Goal: Task Accomplishment & Management: Manage account settings

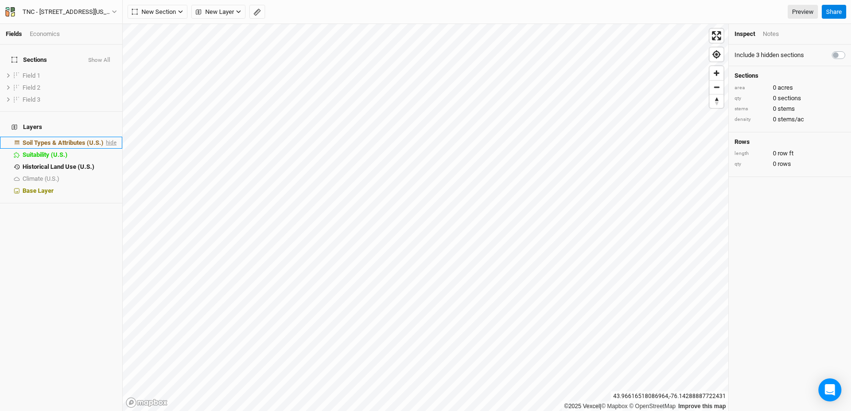
click at [106, 137] on span "hide" at bounding box center [110, 143] width 12 height 12
click at [100, 57] on button "Show All" at bounding box center [99, 60] width 23 height 7
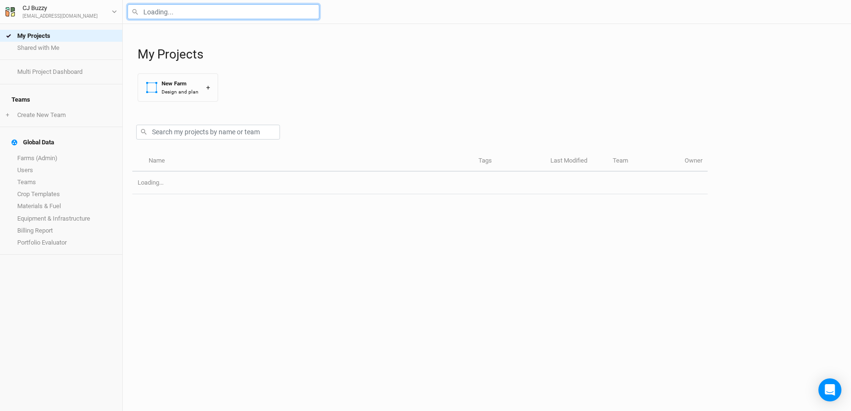
click at [195, 9] on input "text" at bounding box center [224, 11] width 192 height 15
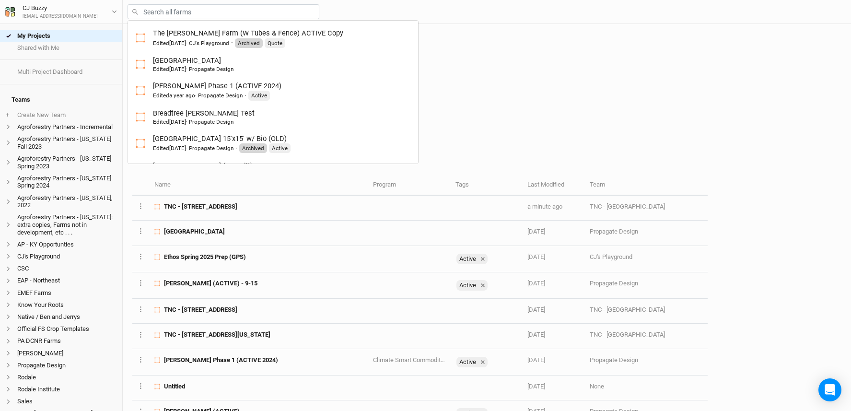
click at [515, 118] on div "Active Archived" at bounding box center [419, 121] width 575 height 24
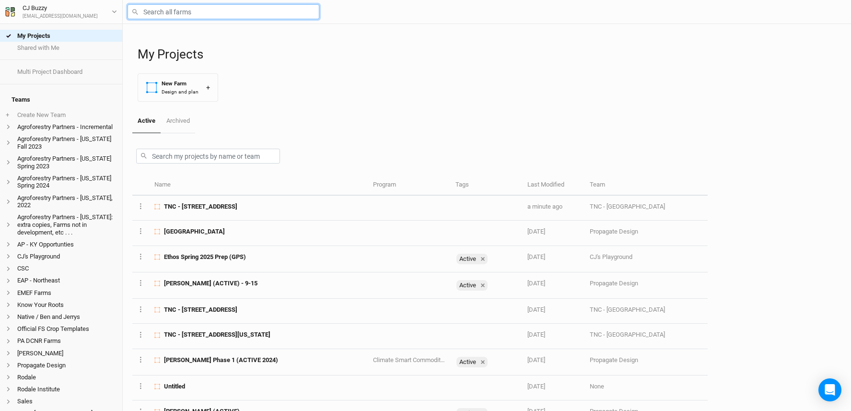
click at [179, 14] on input "text" at bounding box center [224, 11] width 192 height 15
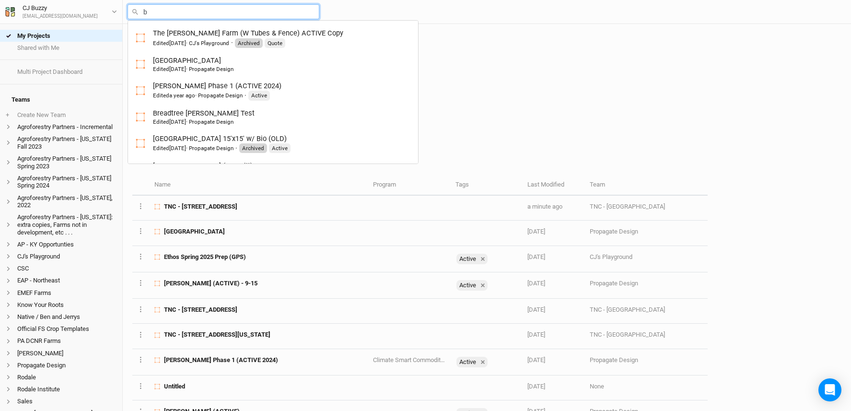
type input "ba"
type input "barred [GEOGRAPHIC_DATA]"
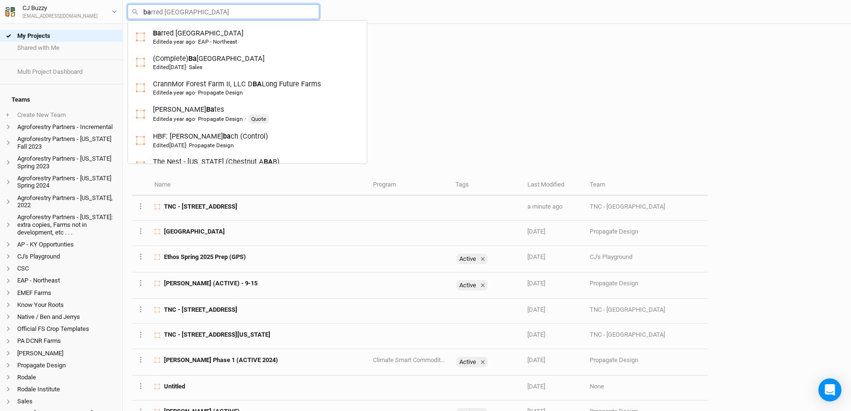
type input "bas"
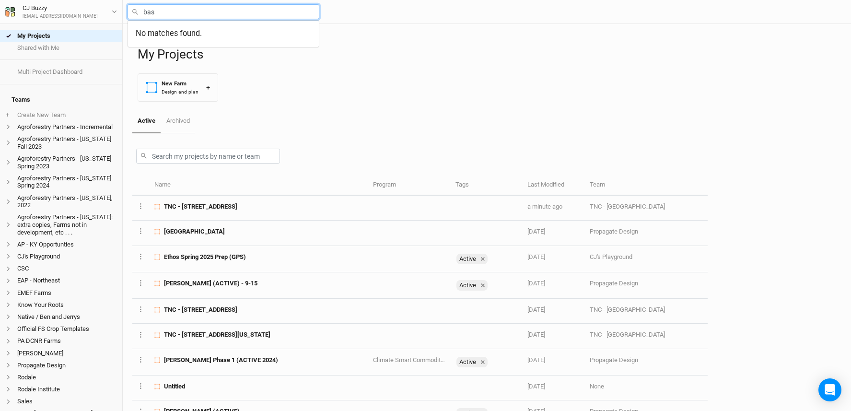
type input "ba"
type input "barred [GEOGRAPHIC_DATA]"
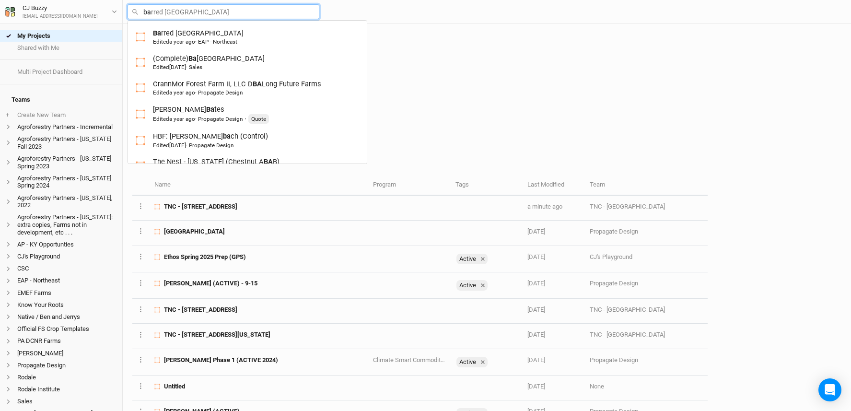
type input "b"
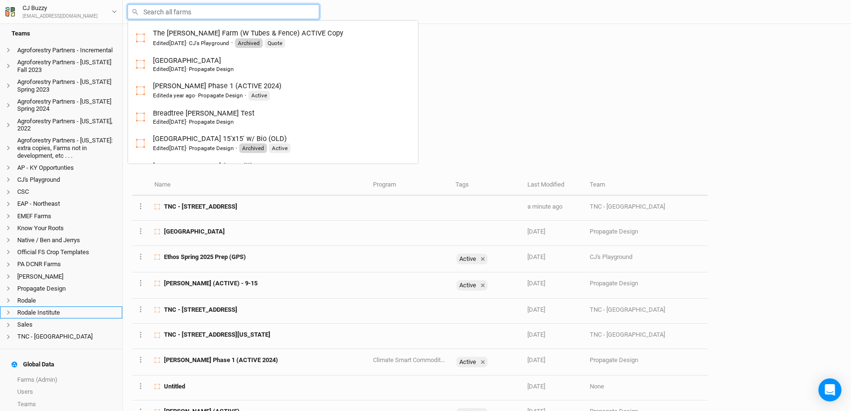
scroll to position [139, 0]
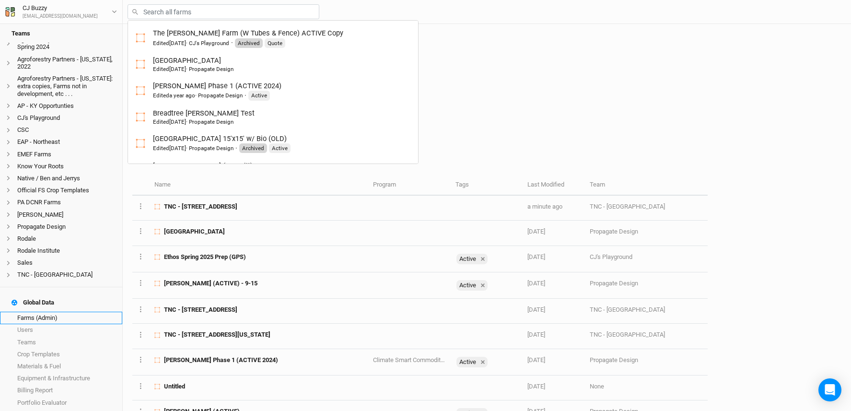
click at [38, 316] on link "Farms (Admin)" at bounding box center [61, 318] width 122 height 12
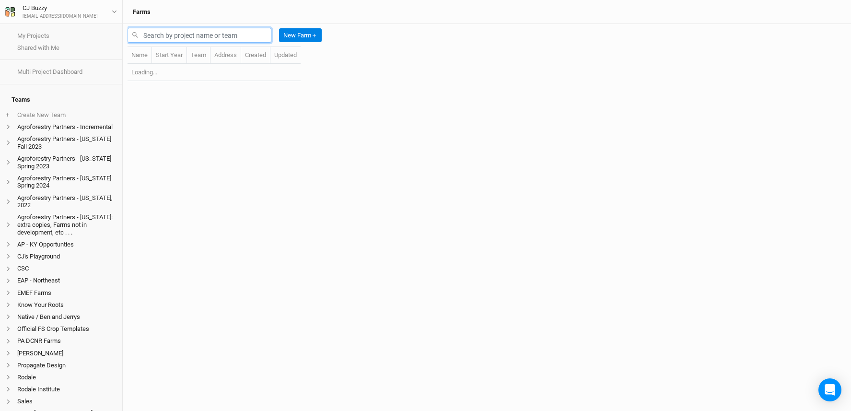
click at [165, 36] on input "text" at bounding box center [200, 35] width 144 height 15
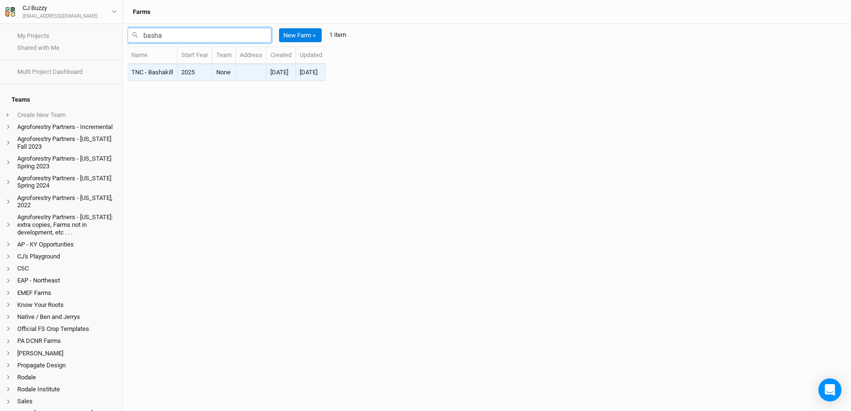
type input "basha"
click at [173, 72] on td "TNC - Bashakill" at bounding box center [153, 72] width 50 height 17
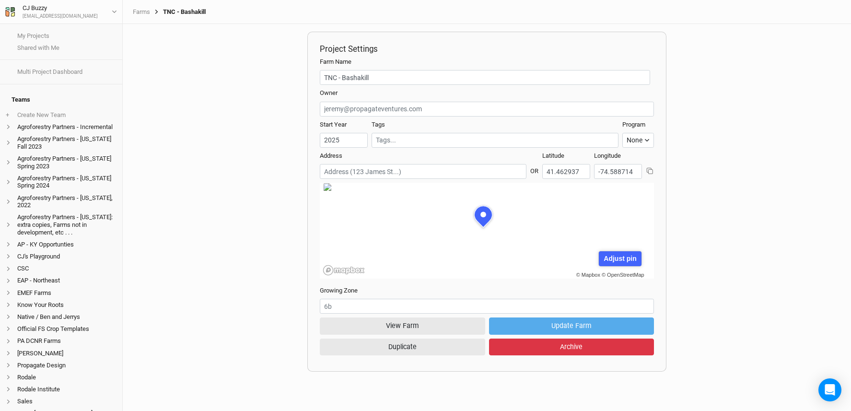
scroll to position [48, 143]
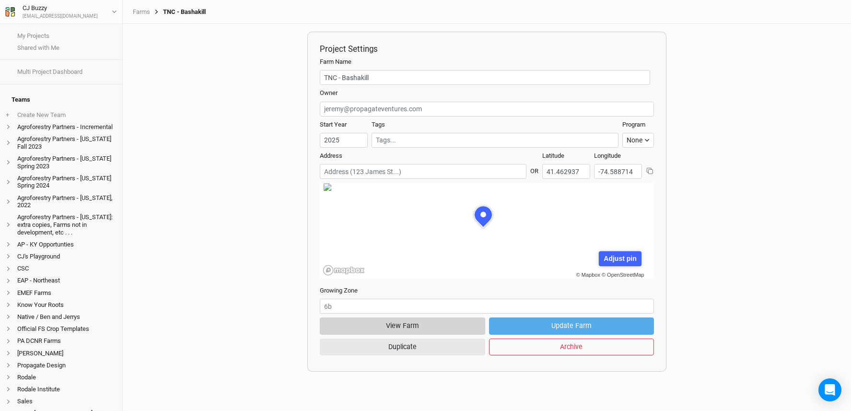
click at [440, 329] on button "View Farm" at bounding box center [402, 325] width 165 height 17
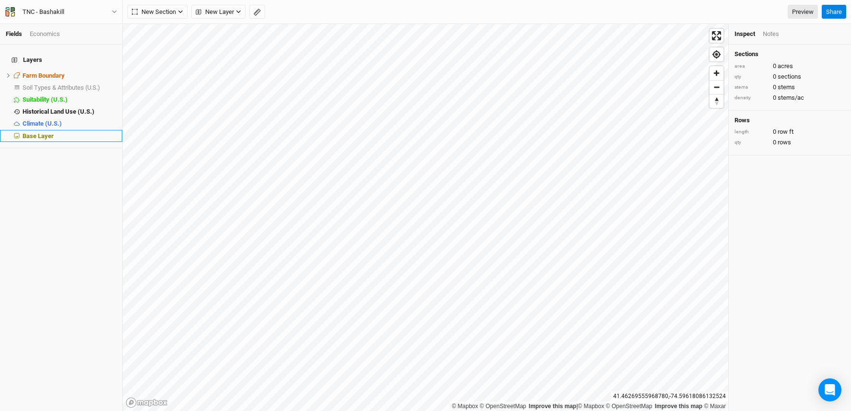
click at [41, 132] on span "Base Layer" at bounding box center [38, 135] width 31 height 7
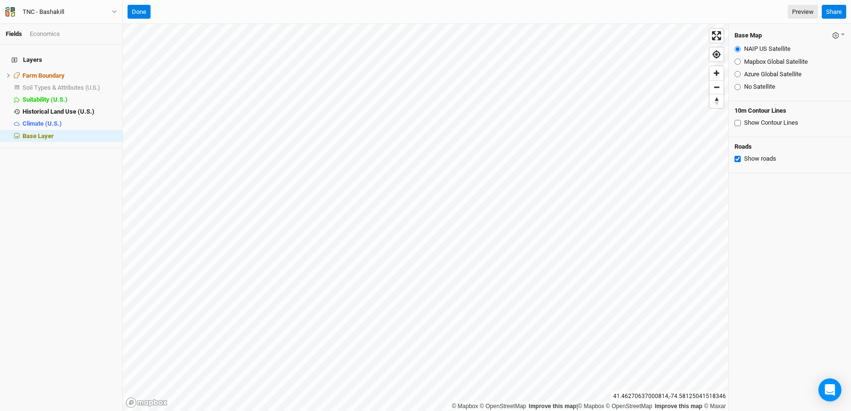
click at [738, 71] on input "Azure Global Satellite" at bounding box center [738, 74] width 6 height 6
radio input "true"
click at [140, 10] on button "Done" at bounding box center [139, 12] width 23 height 14
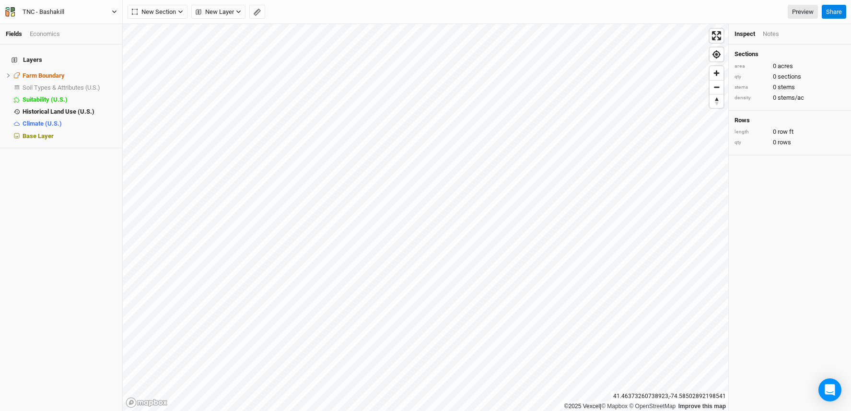
click at [52, 10] on div "TNC - Bashakill" at bounding box center [44, 12] width 42 height 10
click at [70, 37] on button "Project Settings" at bounding box center [79, 39] width 76 height 12
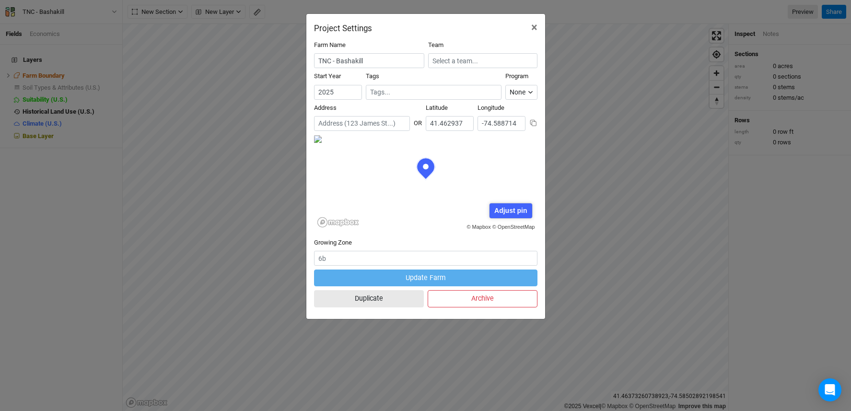
scroll to position [48, 112]
click at [537, 23] on span "×" at bounding box center [534, 27] width 6 height 13
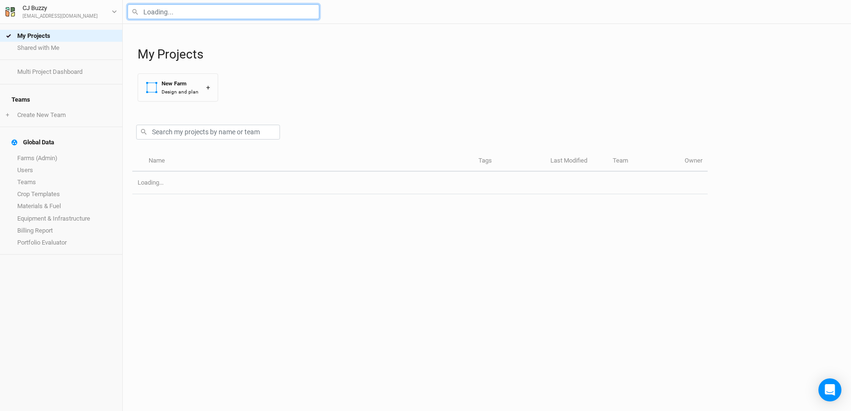
click at [147, 12] on input "text" at bounding box center [224, 11] width 192 height 15
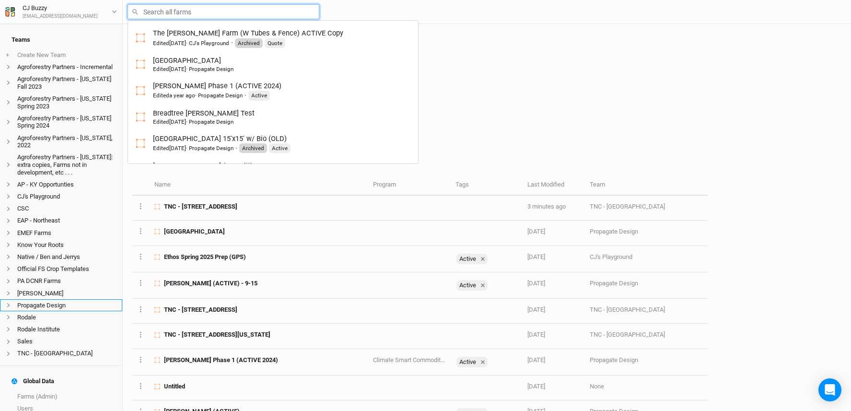
scroll to position [139, 0]
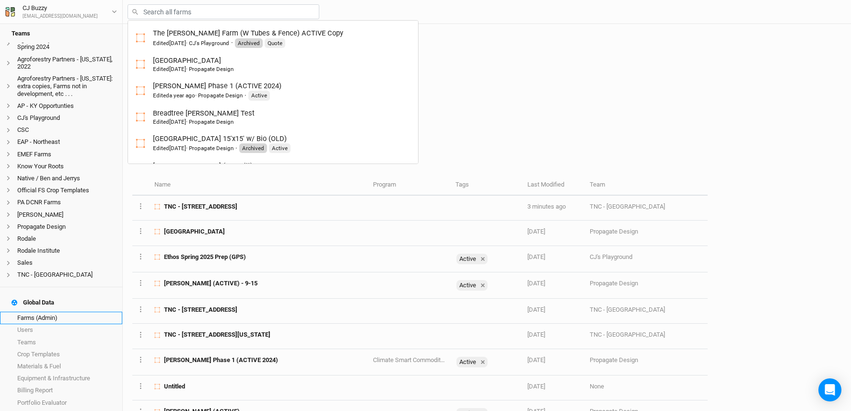
click at [44, 317] on link "Farms (Admin)" at bounding box center [61, 318] width 122 height 12
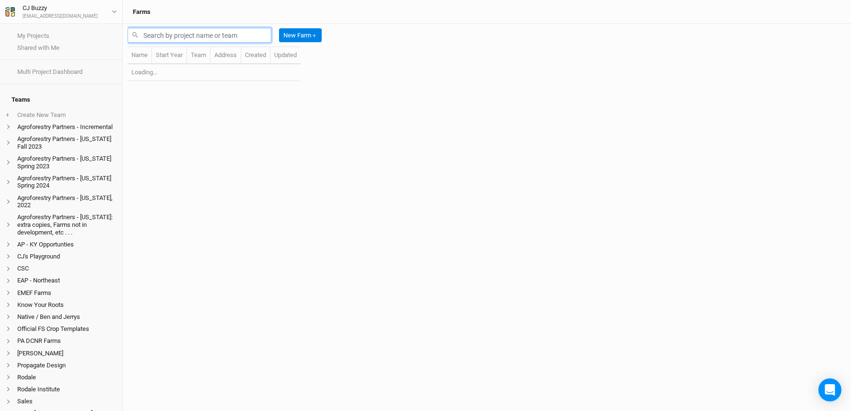
click at [217, 32] on input "text" at bounding box center [200, 35] width 144 height 15
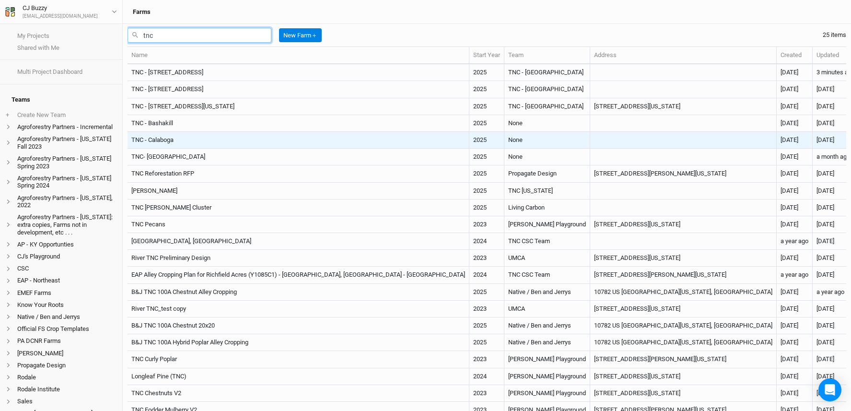
type input "tnc"
click at [242, 143] on td "TNC - Calaboga" at bounding box center [299, 140] width 342 height 17
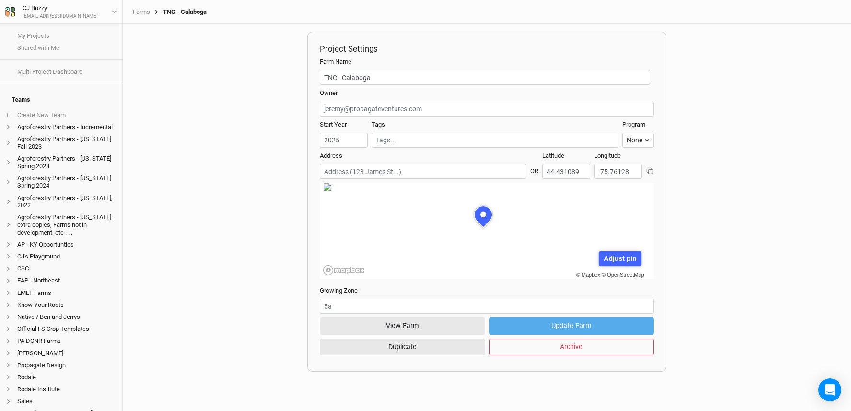
scroll to position [48, 143]
click at [429, 327] on button "View Farm" at bounding box center [402, 325] width 165 height 17
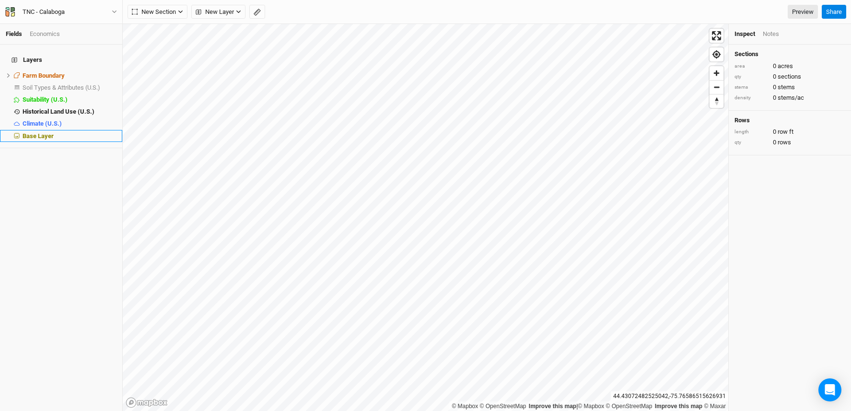
click at [54, 132] on div "Base Layer" at bounding box center [70, 136] width 94 height 8
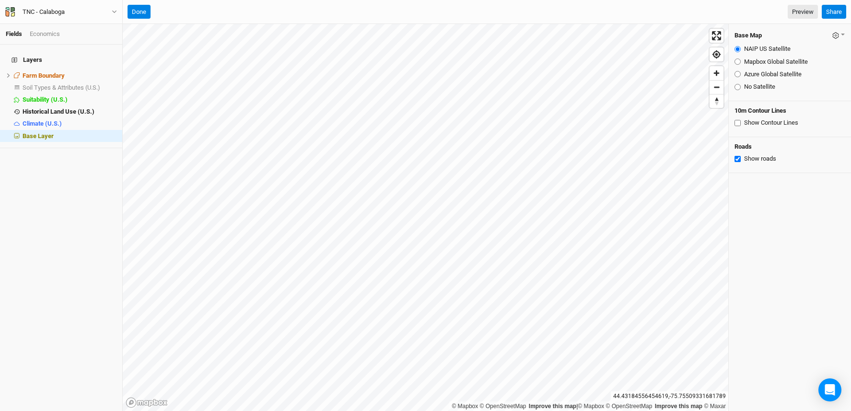
click at [738, 71] on input "Azure Global Satellite" at bounding box center [738, 74] width 6 height 6
radio input "true"
click at [135, 11] on button "Done" at bounding box center [139, 12] width 23 height 14
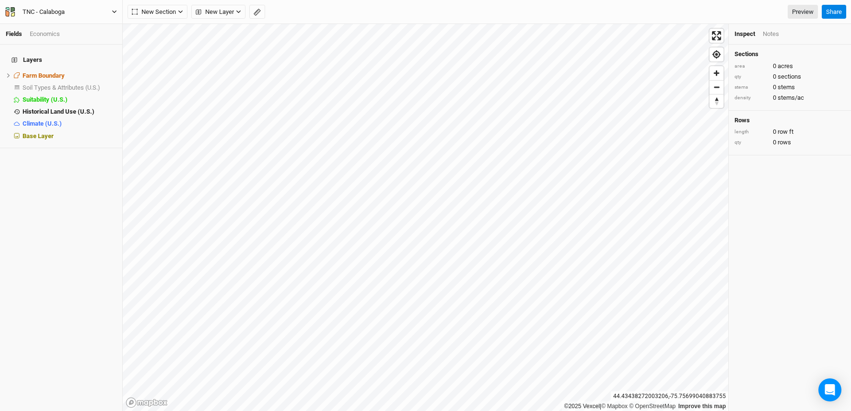
click at [54, 10] on div "TNC - Calaboga" at bounding box center [44, 12] width 42 height 10
click at [57, 36] on button "Project Settings" at bounding box center [79, 39] width 76 height 12
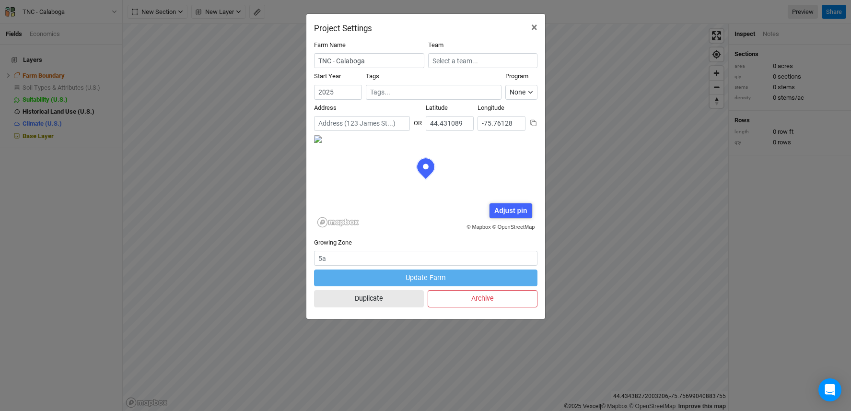
scroll to position [48, 112]
click at [531, 26] on span "×" at bounding box center [534, 27] width 6 height 13
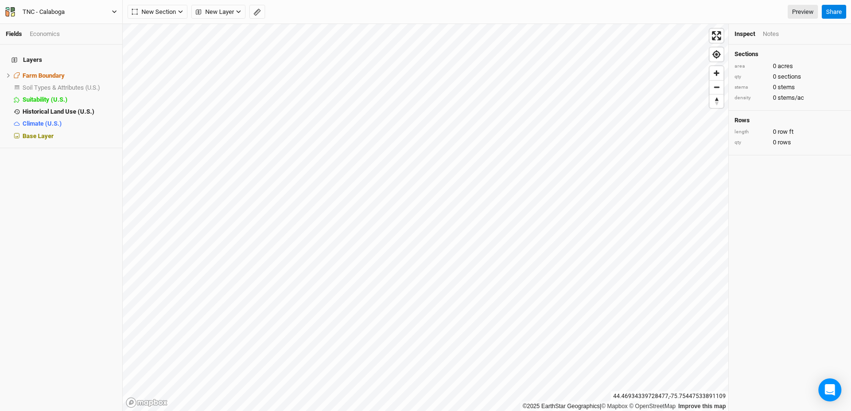
click at [47, 9] on div "TNC - Calaboga" at bounding box center [44, 12] width 42 height 10
click at [54, 37] on button "Project Settings" at bounding box center [79, 39] width 76 height 12
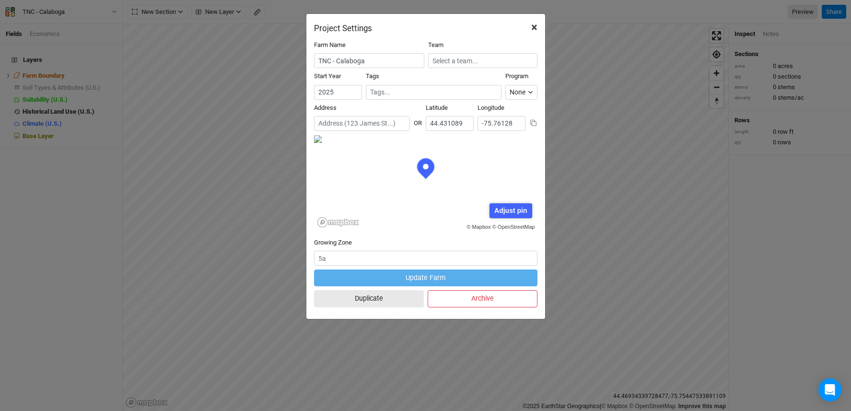
click at [534, 25] on span "×" at bounding box center [534, 27] width 6 height 13
